Goal: Register for event/course

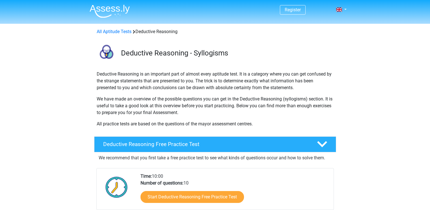
scroll to position [86, 0]
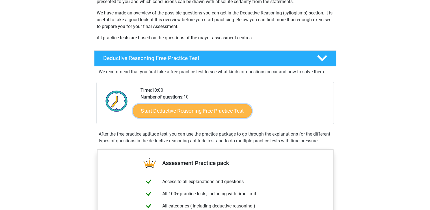
click at [208, 113] on link "Start Deductive Reasoning Free Practice Test" at bounding box center [192, 111] width 119 height 14
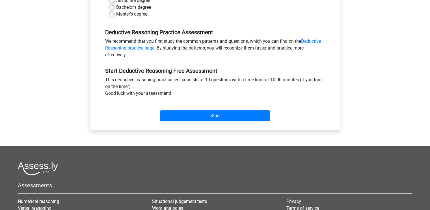
scroll to position [152, 0]
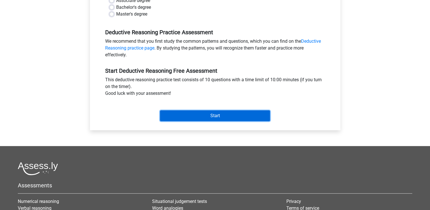
click at [215, 117] on input "Start" at bounding box center [215, 115] width 110 height 11
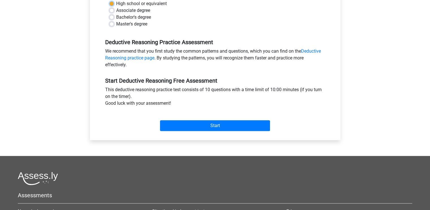
scroll to position [63, 0]
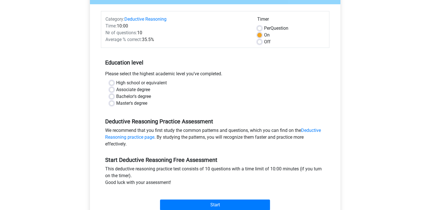
click at [134, 93] on label "Associate degree" at bounding box center [133, 89] width 34 height 7
click at [114, 92] on input "Associate degree" at bounding box center [112, 89] width 5 height 6
radio input "true"
click at [138, 98] on label "Bachelor's degree" at bounding box center [133, 96] width 35 height 7
click at [114, 98] on input "Bachelor's degree" at bounding box center [112, 96] width 5 height 6
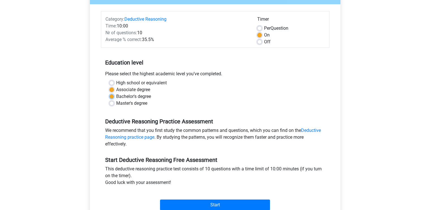
radio input "true"
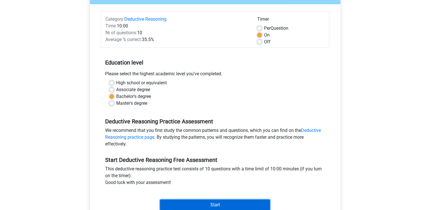
click at [210, 205] on input "Start" at bounding box center [215, 204] width 110 height 11
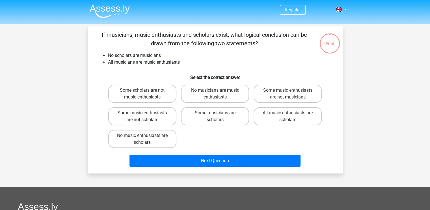
click at [216, 178] on div "Register Nederlands English" at bounding box center [215, 168] width 430 height 336
